Goal: Transaction & Acquisition: Register for event/course

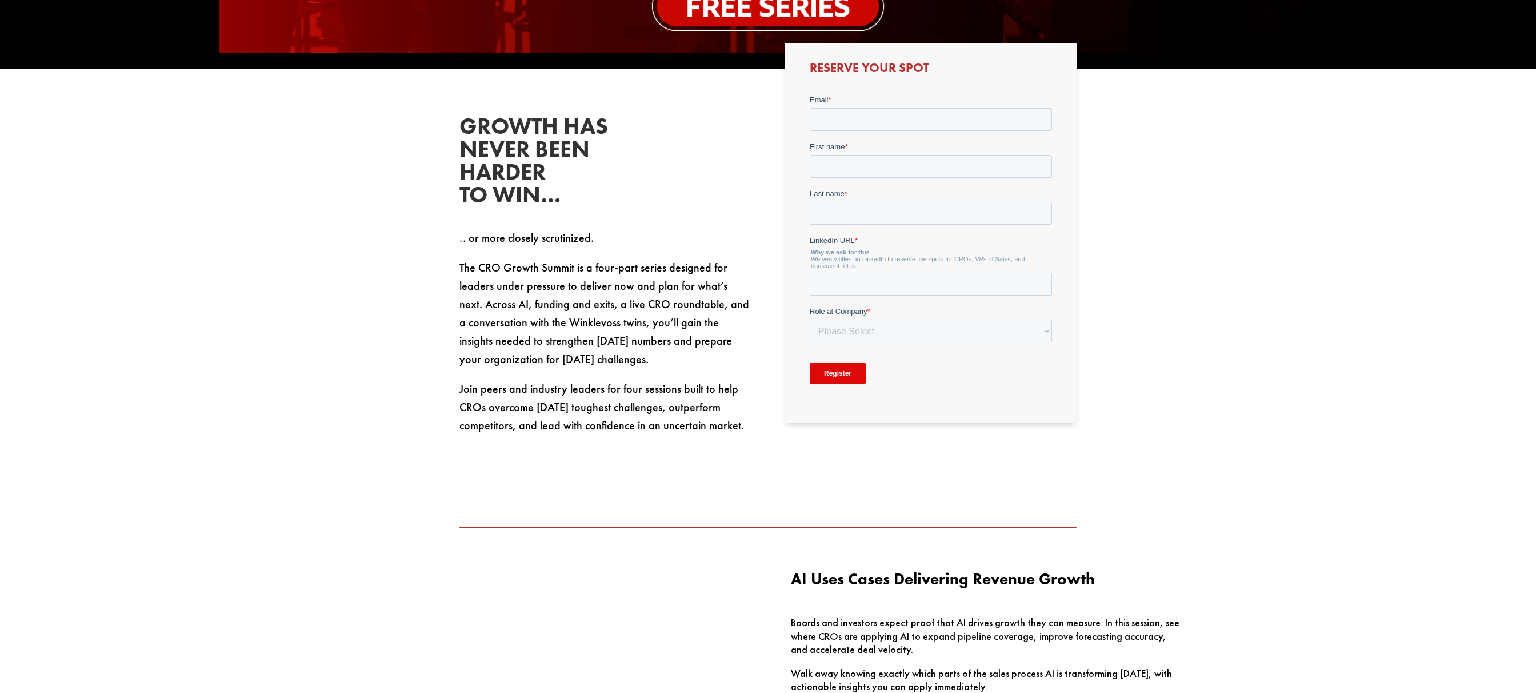
scroll to position [417, 0]
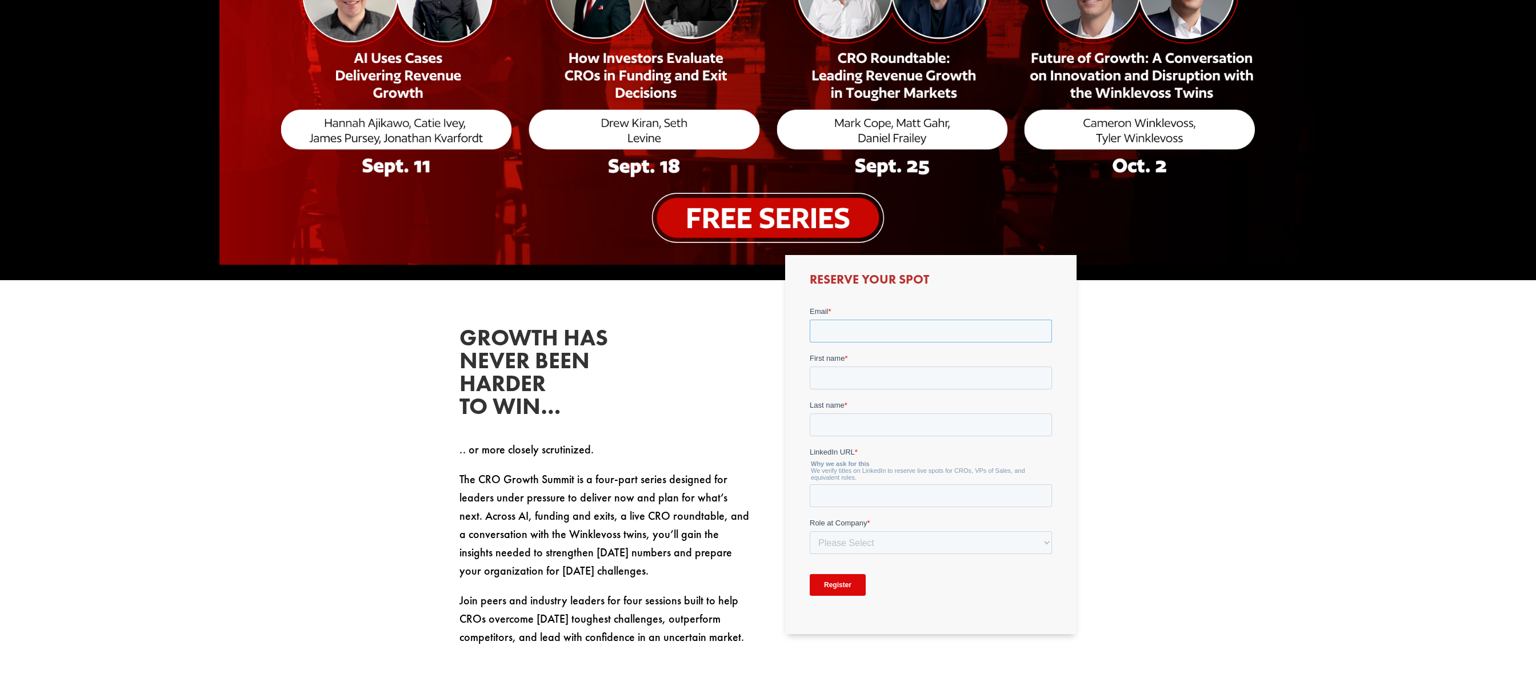
click at [855, 327] on input "Email *" at bounding box center [930, 330] width 242 height 23
type input "[PERSON_NAME][EMAIL_ADDRESS][DOMAIN_NAME]"
type input "[PERSON_NAME]"
paste input "[URL][DOMAIN_NAME]"
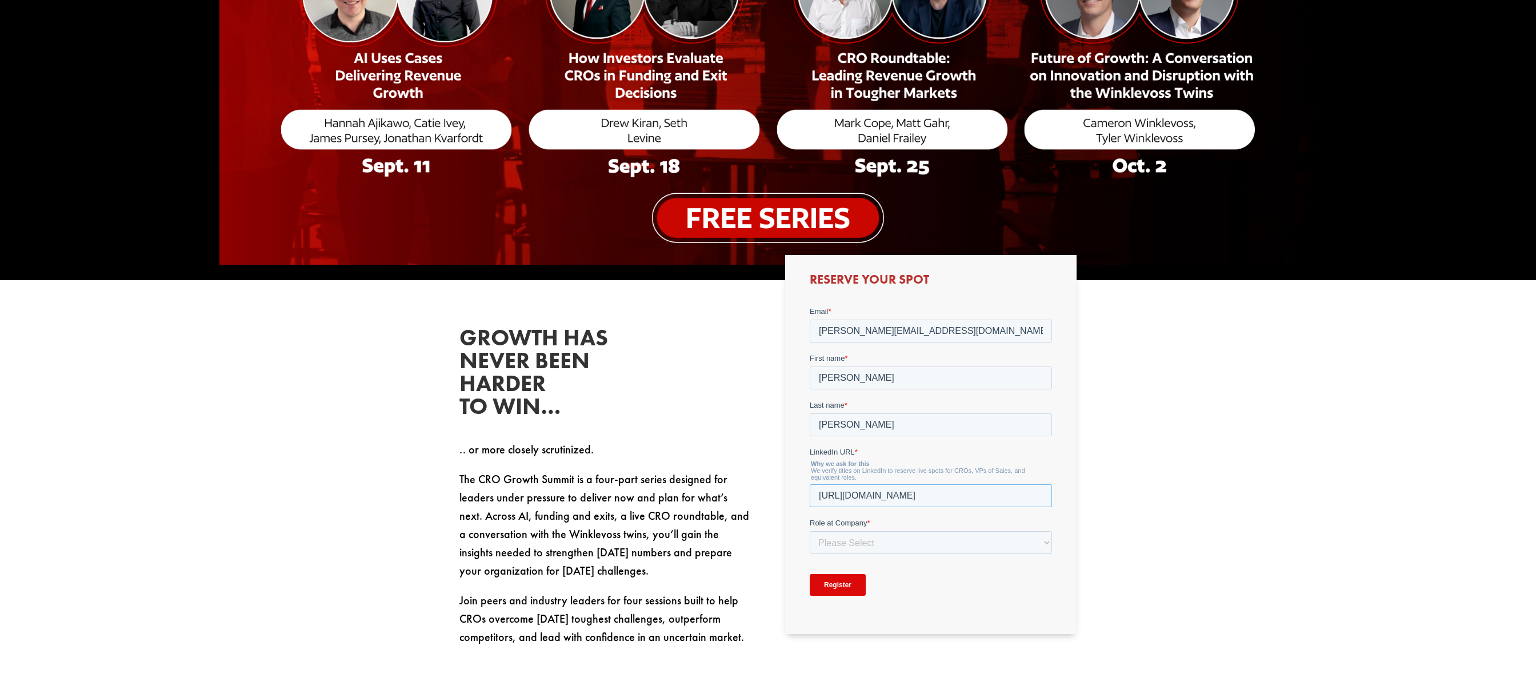
type input "[URL][DOMAIN_NAME]"
click at [910, 542] on select "Please Select C-Level (CRO, CSO, etc) Senior Leadership (VP of Sales, VP of Ena…" at bounding box center [930, 541] width 242 height 23
select select "Other"
click at [809, 530] on select "Please Select C-Level (CRO, CSO, etc) Senior Leadership (VP of Sales, VP of Ena…" at bounding box center [930, 541] width 242 height 23
click at [867, 589] on input "Company Role - Other (Please Specify) *" at bounding box center [930, 588] width 242 height 23
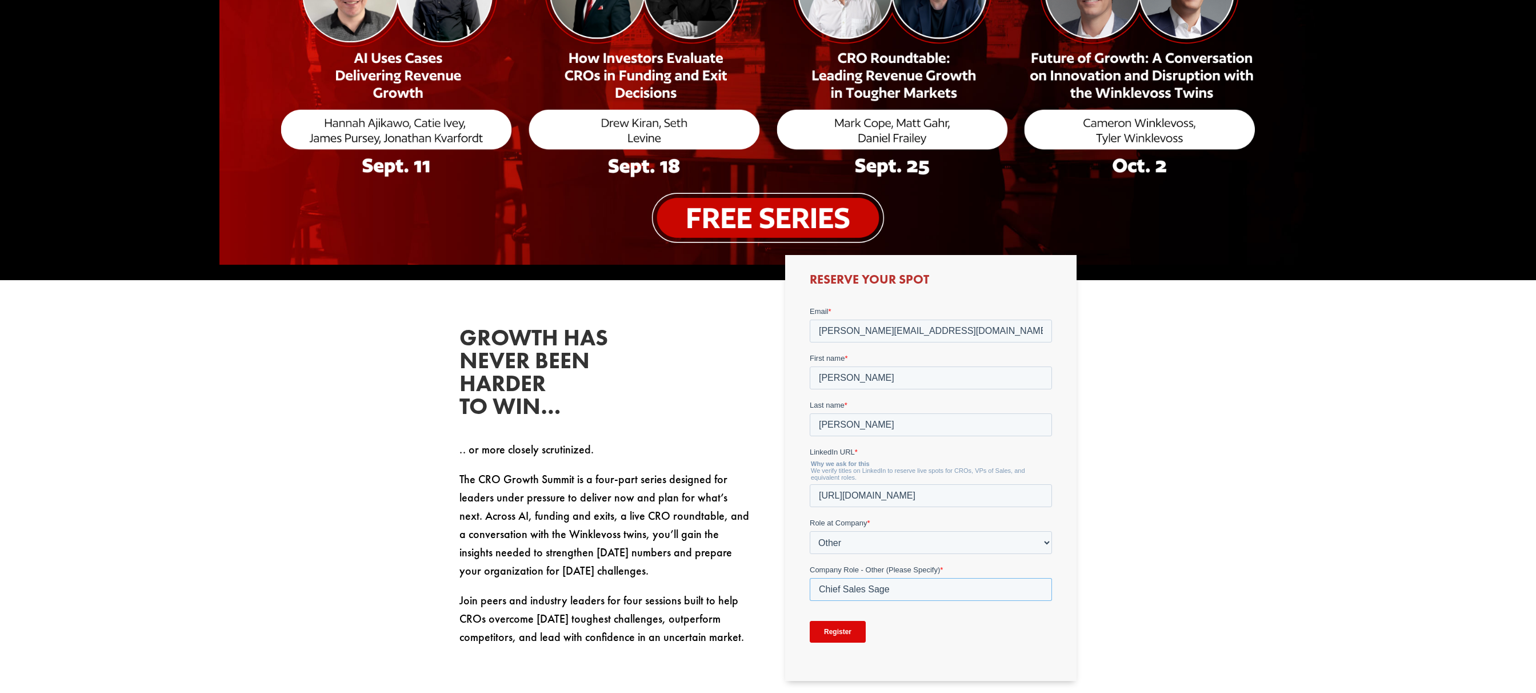
type input "Chief Sales Sage"
click at [843, 636] on input "Register" at bounding box center [837, 631] width 56 height 22
